Goal: Information Seeking & Learning: Learn about a topic

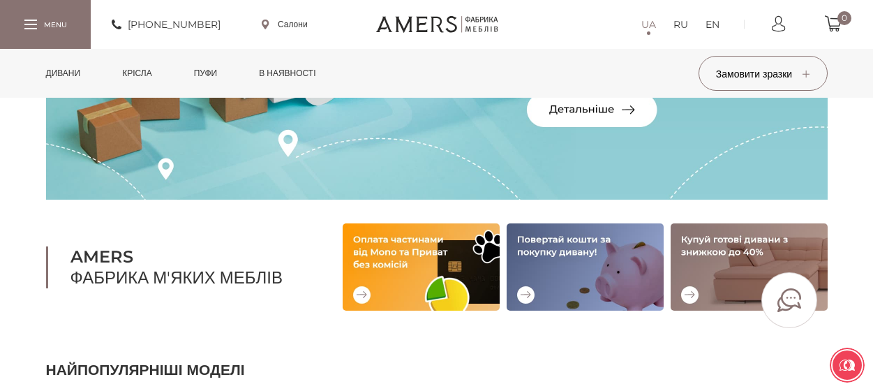
scroll to position [140, 0]
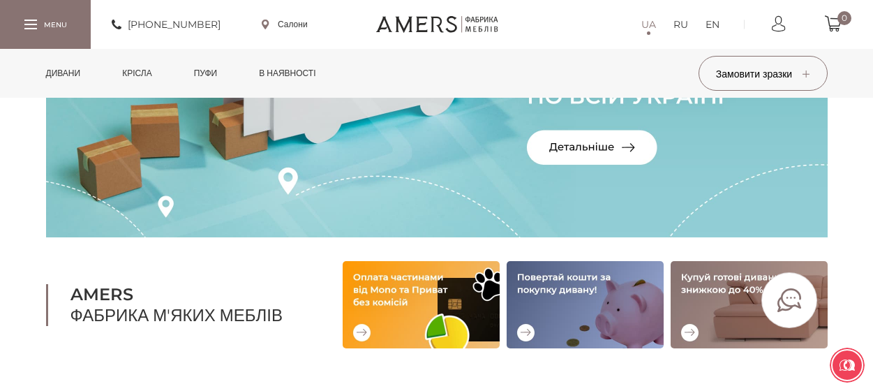
click at [68, 70] on link "Дивани" at bounding box center [64, 73] width 56 height 49
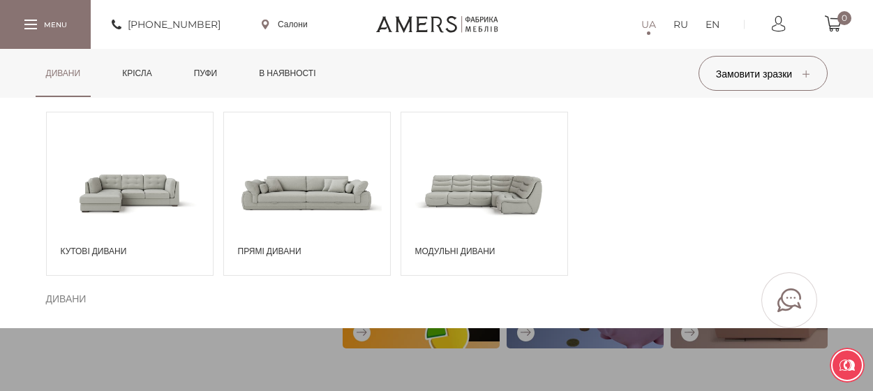
click at [116, 251] on span "Кутові дивани" at bounding box center [133, 251] width 145 height 13
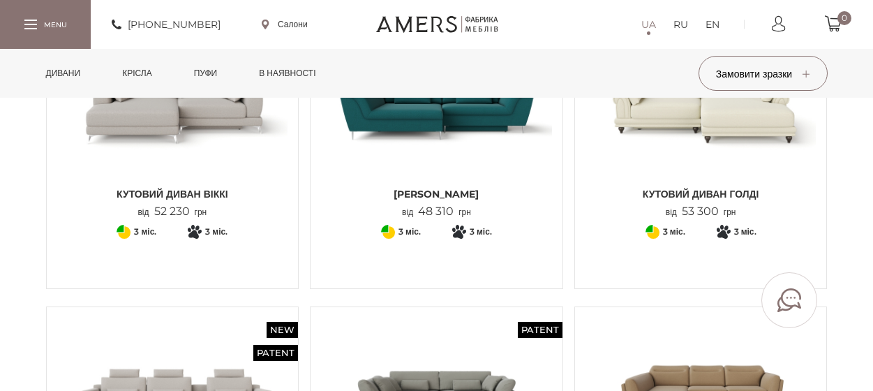
scroll to position [70, 0]
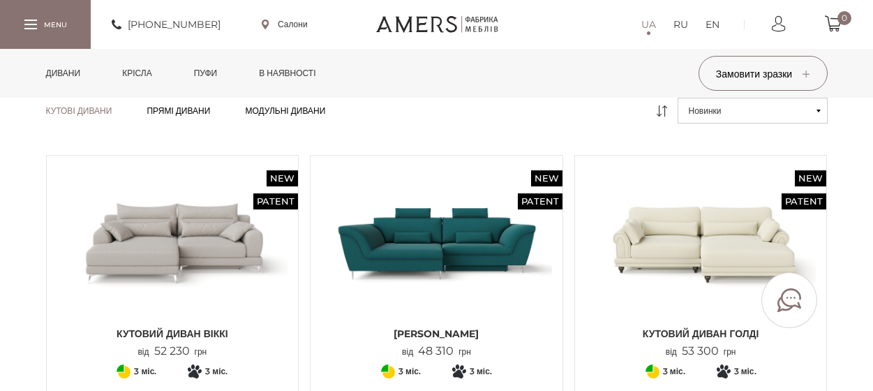
click at [727, 227] on img at bounding box center [701, 243] width 231 height 154
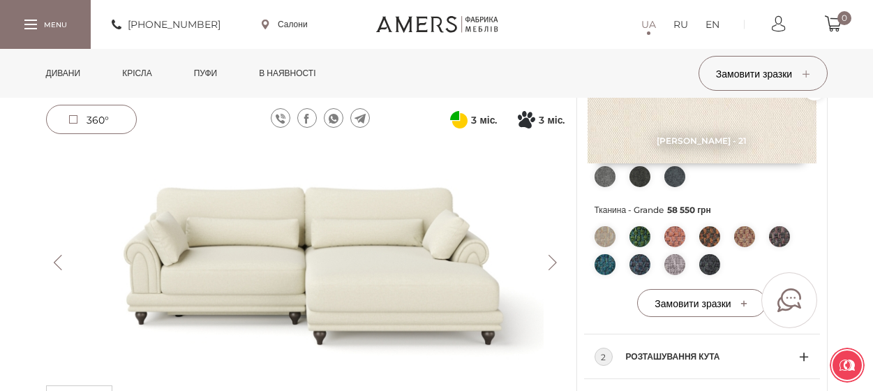
scroll to position [628, 0]
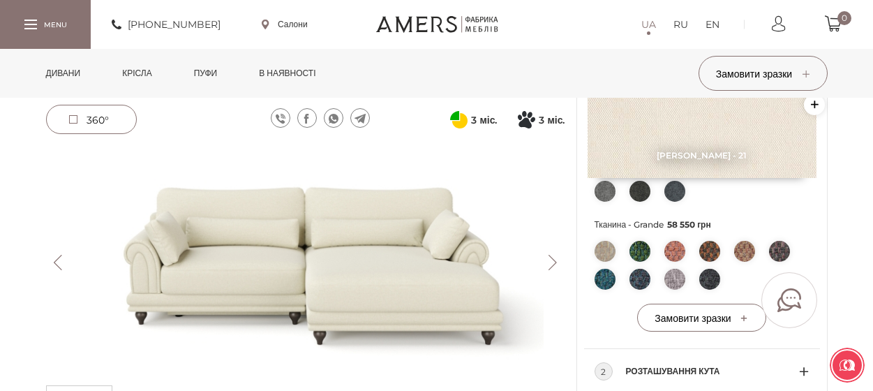
click at [554, 262] on button "Next" at bounding box center [553, 262] width 24 height 15
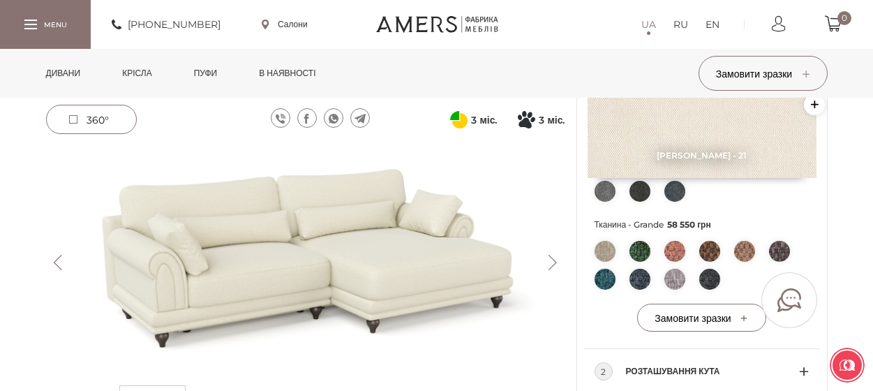
click at [556, 261] on button "Next" at bounding box center [553, 262] width 24 height 15
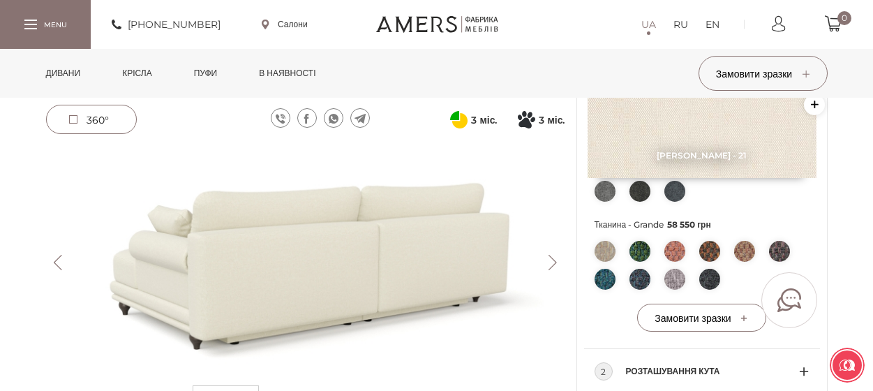
click at [556, 261] on button "Next" at bounding box center [553, 262] width 24 height 15
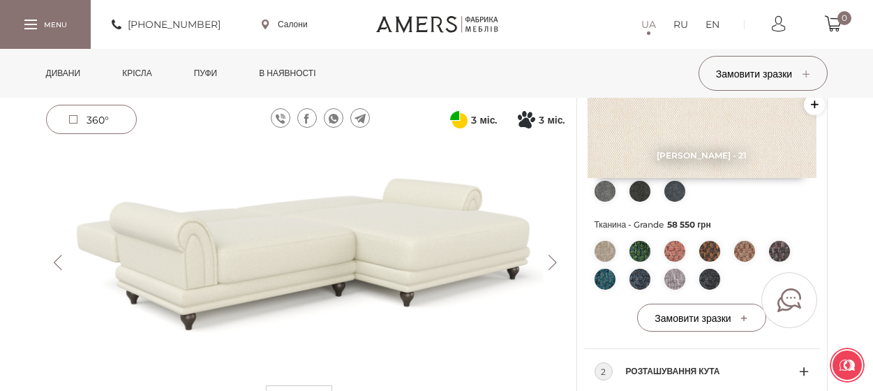
click at [556, 261] on button "Next" at bounding box center [553, 262] width 24 height 15
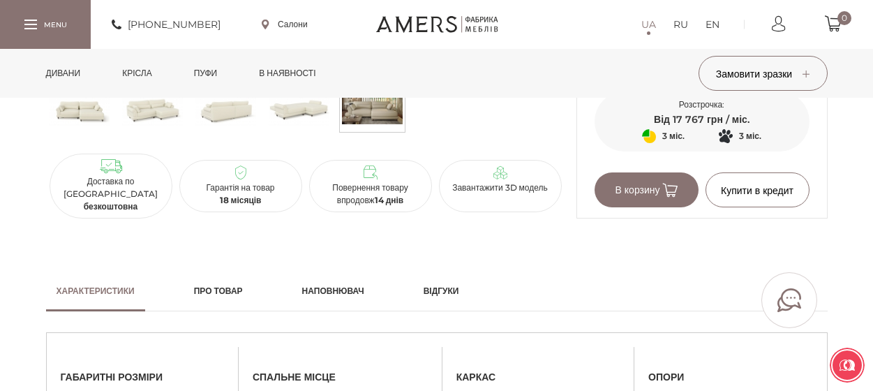
scroll to position [838, 0]
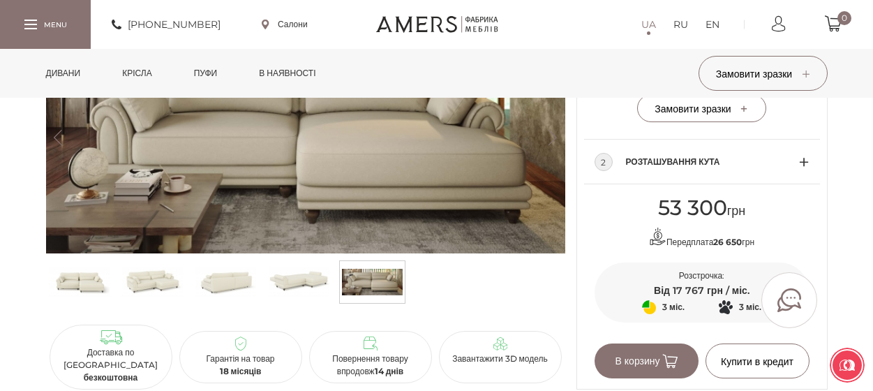
click at [474, 167] on img at bounding box center [305, 138] width 519 height 232
click at [478, 188] on img at bounding box center [305, 138] width 519 height 232
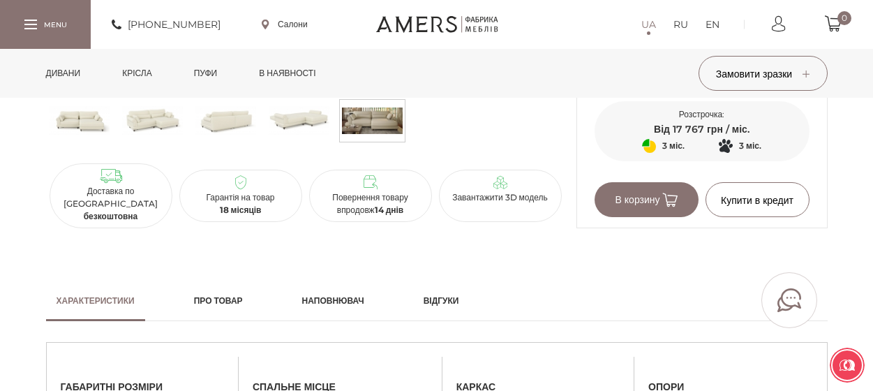
scroll to position [654, 0]
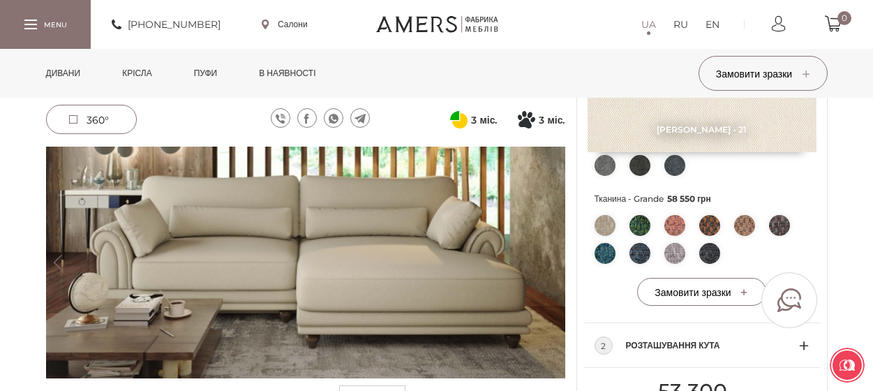
click at [422, 210] on img at bounding box center [305, 263] width 519 height 232
click at [533, 242] on img at bounding box center [305, 263] width 519 height 232
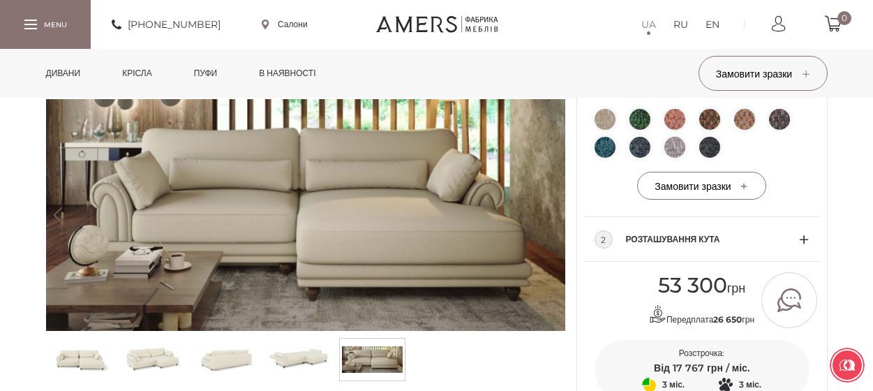
scroll to position [864, 0]
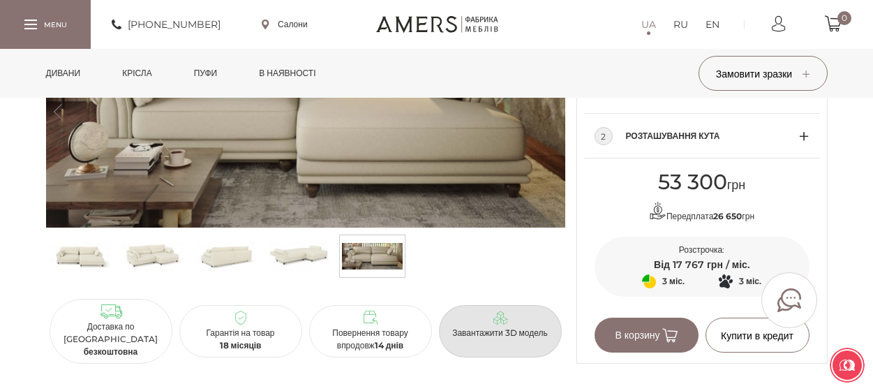
click at [499, 349] on link "Завантажити 3D модель" at bounding box center [500, 331] width 123 height 52
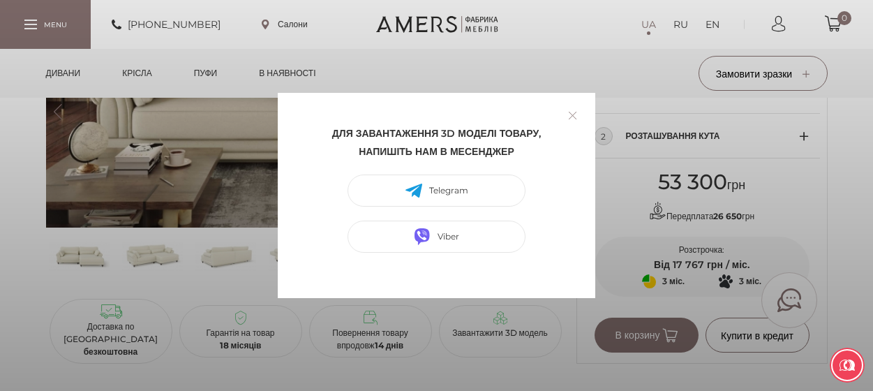
click at [573, 112] on link at bounding box center [573, 116] width 22 height 22
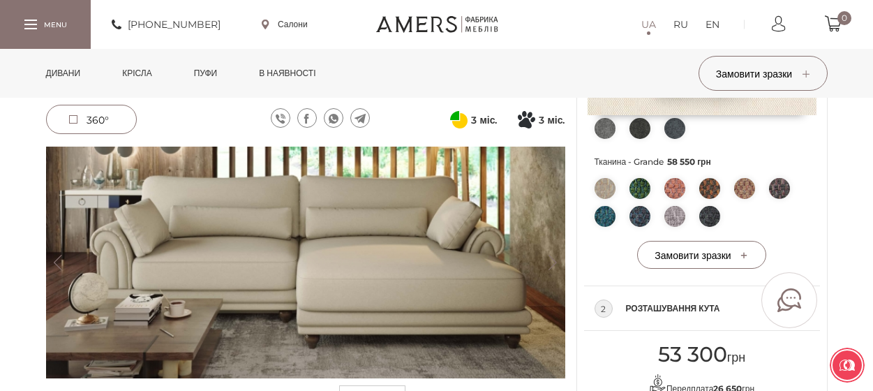
scroll to position [654, 0]
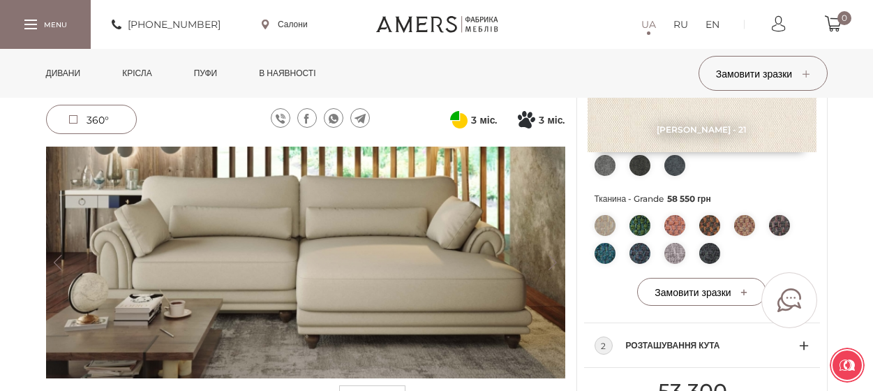
click at [559, 281] on img at bounding box center [305, 263] width 519 height 232
click at [553, 285] on img at bounding box center [305, 263] width 519 height 232
click at [554, 285] on img at bounding box center [305, 263] width 519 height 232
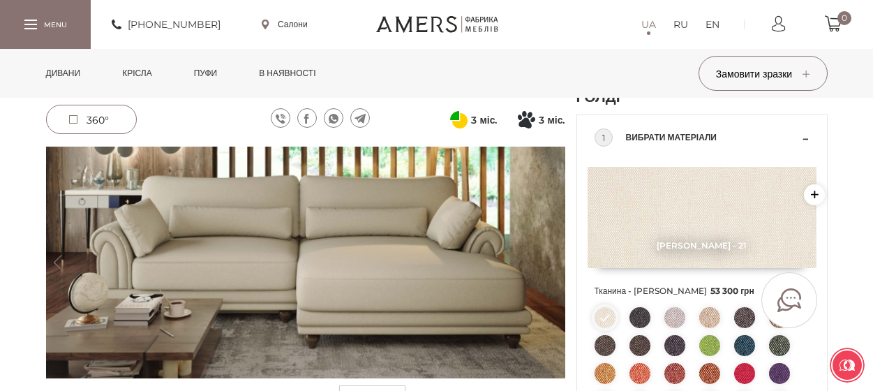
scroll to position [96, 0]
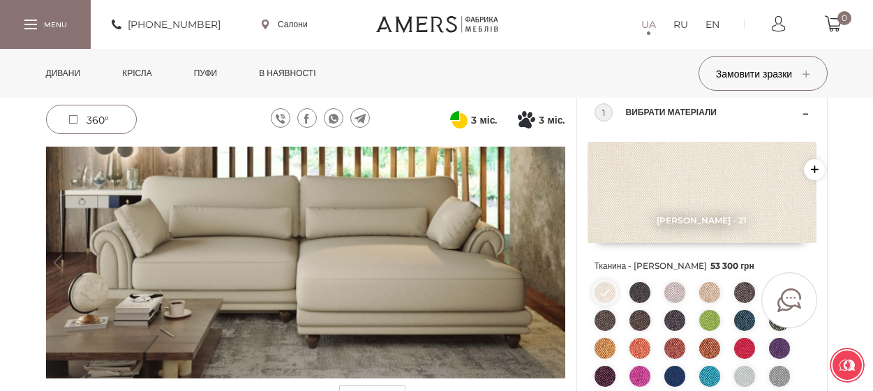
click at [61, 262] on button "Previous" at bounding box center [58, 262] width 24 height 15
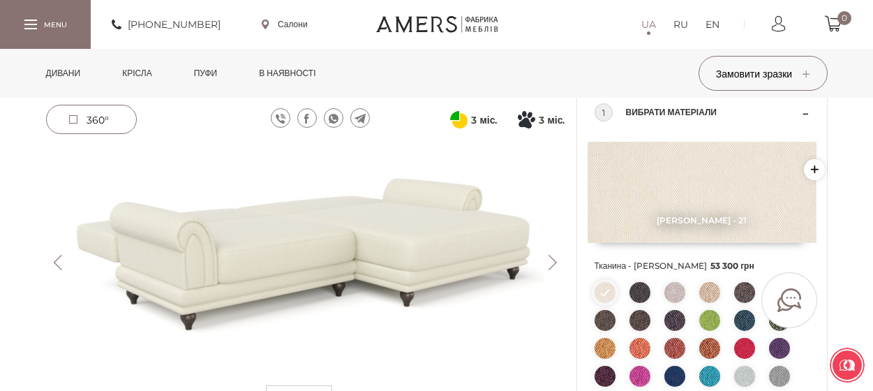
click at [62, 262] on button "Previous" at bounding box center [58, 262] width 24 height 15
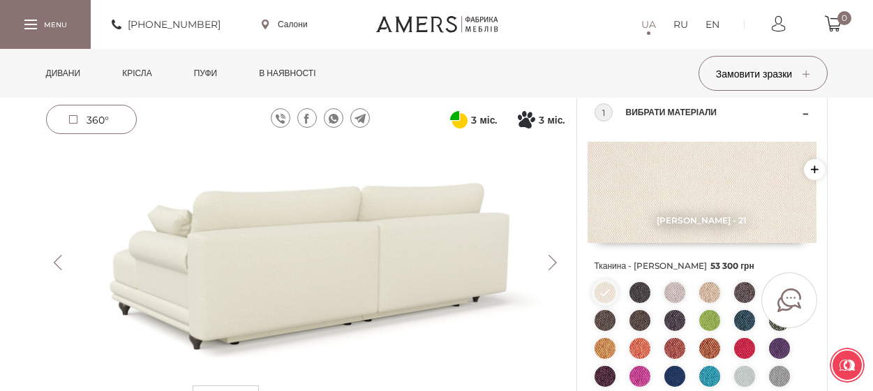
click at [63, 262] on button "Previous" at bounding box center [58, 262] width 24 height 15
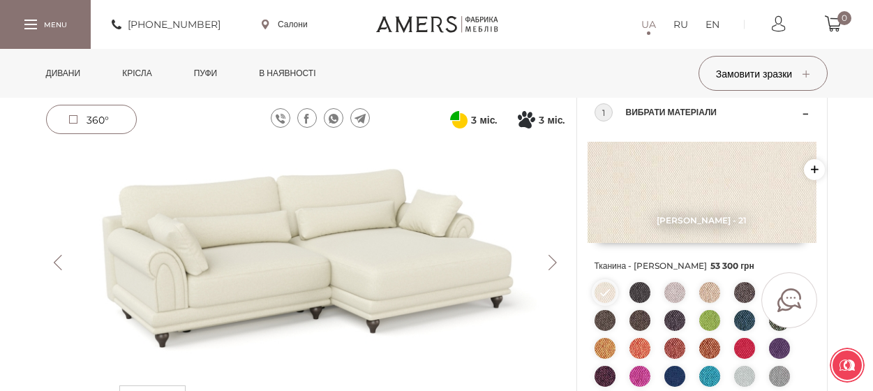
click at [63, 262] on button "Previous" at bounding box center [58, 262] width 24 height 15
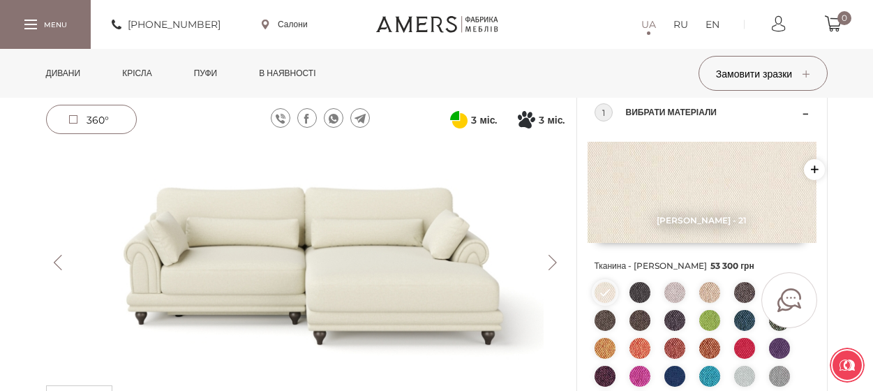
click at [63, 262] on button "Previous" at bounding box center [58, 262] width 24 height 15
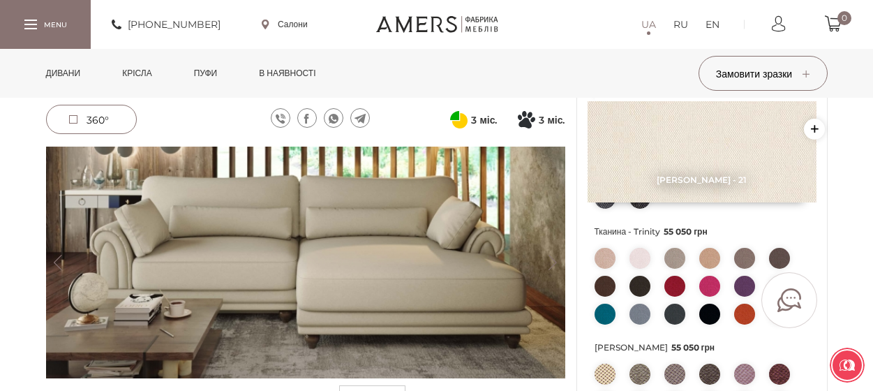
scroll to position [375, 0]
